Goal: Task Accomplishment & Management: Manage account settings

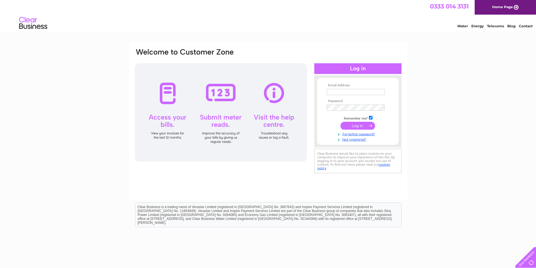
type input "ian@astonholdings.co.uk"
click at [353, 126] on input "submit" at bounding box center [357, 126] width 35 height 8
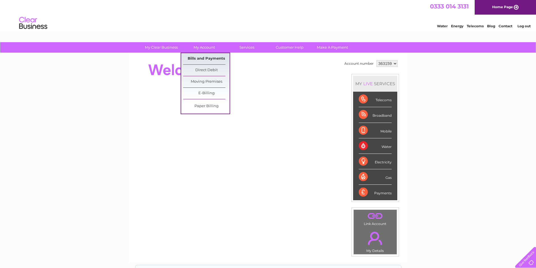
click at [194, 58] on link "Bills and Payments" at bounding box center [206, 58] width 46 height 11
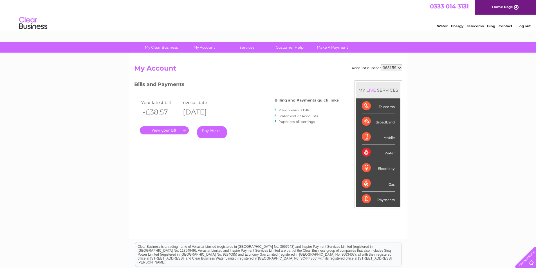
click at [168, 129] on link "." at bounding box center [164, 130] width 49 height 8
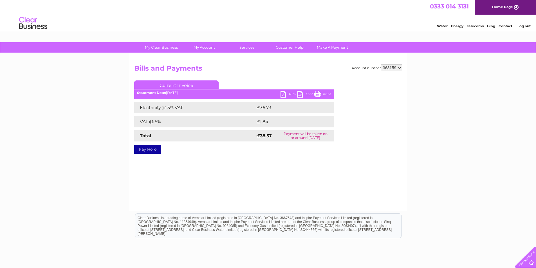
click at [283, 91] on link "PDF" at bounding box center [288, 95] width 17 height 8
